Goal: Task Accomplishment & Management: Use online tool/utility

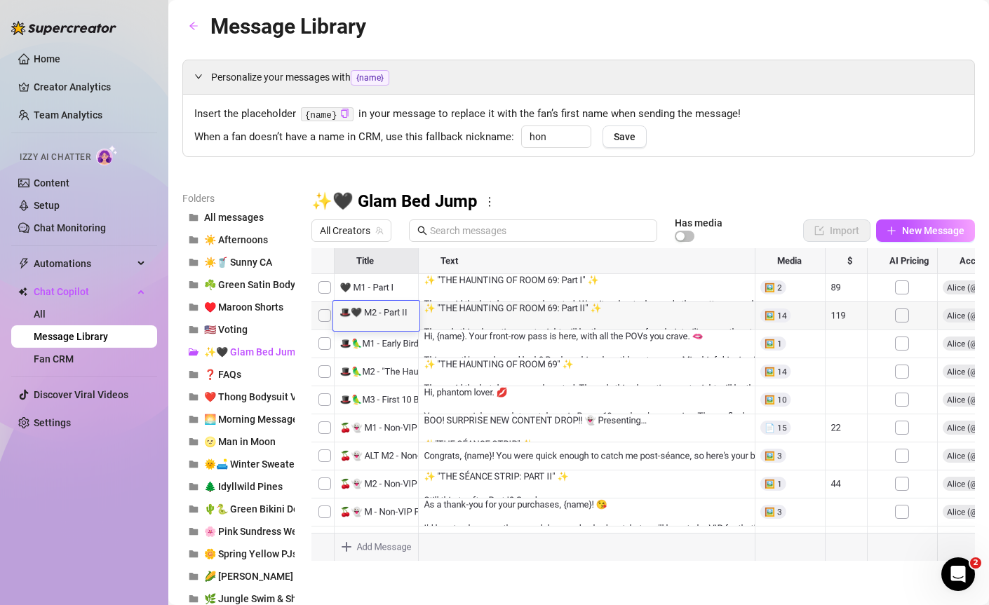
click at [518, 308] on div at bounding box center [642, 404] width 663 height 313
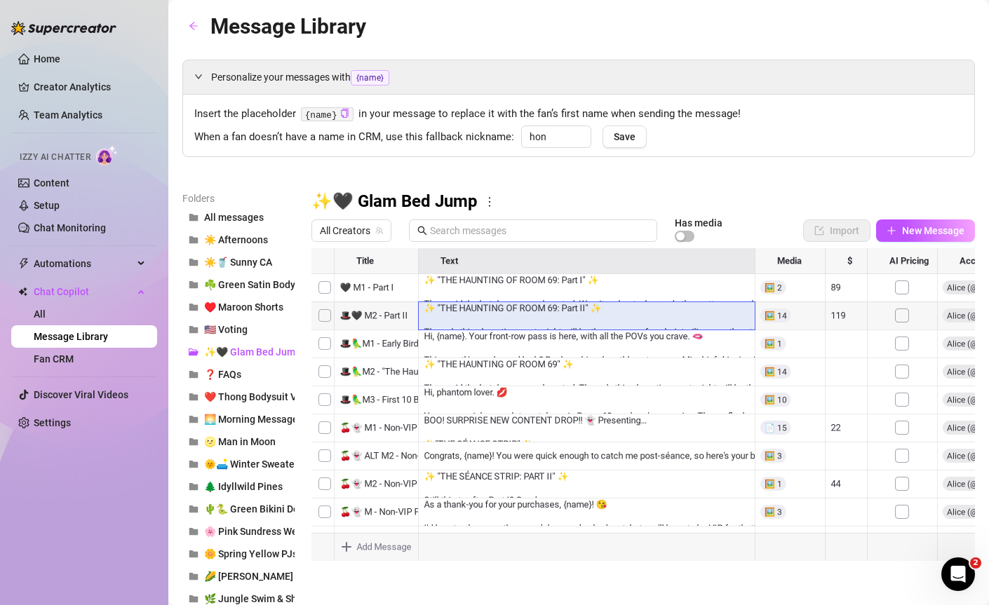
drag, startPoint x: 316, startPoint y: 485, endPoint x: 339, endPoint y: 334, distance: 152.4
click at [339, 334] on div at bounding box center [642, 404] width 663 height 313
click at [395, 346] on div at bounding box center [642, 404] width 663 height 313
click at [380, 338] on textarea "🎩🎩🖤 M3 - V-VIP Part III" at bounding box center [386, 339] width 107 height 13
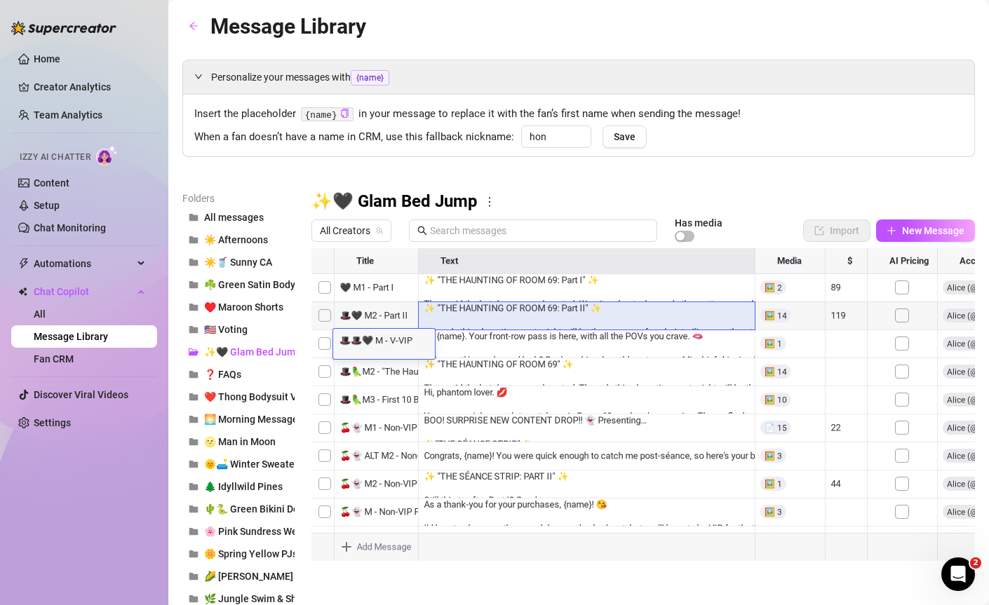
type textarea "🎩🎩🖤 M4 - V-VIP Part III"
click at [379, 320] on div at bounding box center [642, 404] width 663 height 313
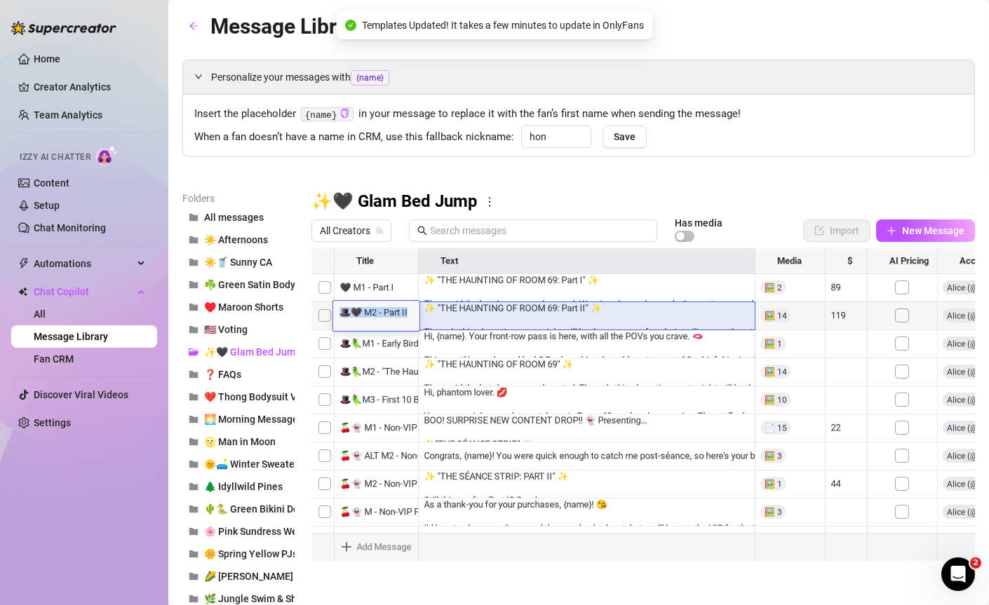
click at [379, 320] on div "🎩🖤 M2 - Part II 🎩🖤 M2 - Part II" at bounding box center [376, 316] width 86 height 30
click at [414, 312] on textarea "🎩🖤 M2 - Part II" at bounding box center [376, 311] width 86 height 13
